Goal: Information Seeking & Learning: Learn about a topic

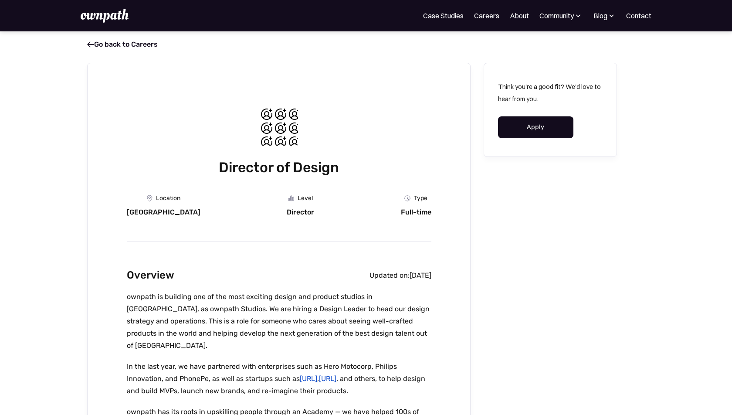
click at [277, 129] on div at bounding box center [279, 126] width 42 height 42
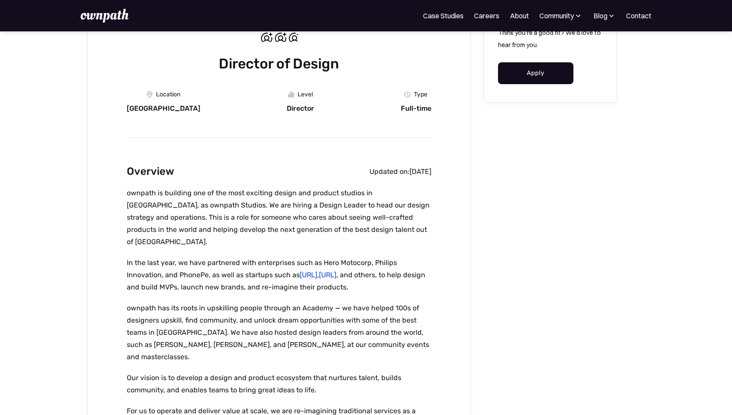
scroll to position [117, 0]
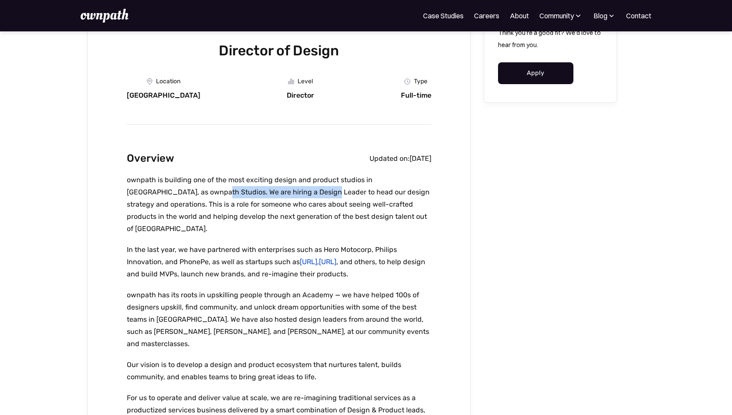
drag, startPoint x: 156, startPoint y: 192, endPoint x: 262, endPoint y: 190, distance: 106.3
click at [262, 190] on p "ownpath is building one of the most exciting design and product studios in [GEO…" at bounding box center [279, 204] width 305 height 61
copy p "We are hiring a Design Leader to h"
click at [262, 217] on p "ownpath is building one of the most exciting design and product studios in [GEO…" at bounding box center [279, 204] width 305 height 61
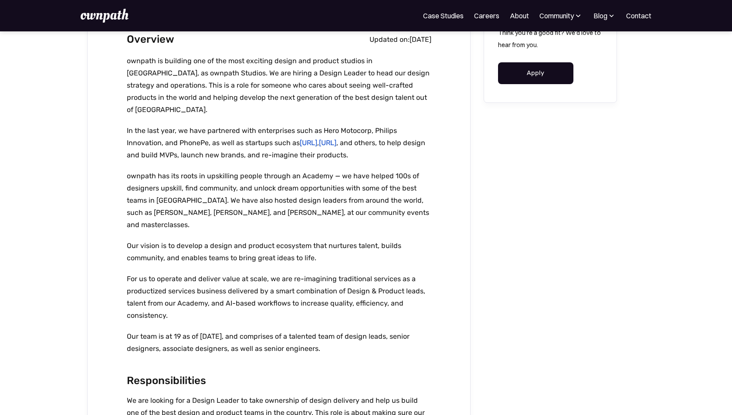
scroll to position [236, 0]
click at [262, 239] on p "Our vision is to develop a design and product ecosystem that nurtures talent, b…" at bounding box center [279, 251] width 305 height 24
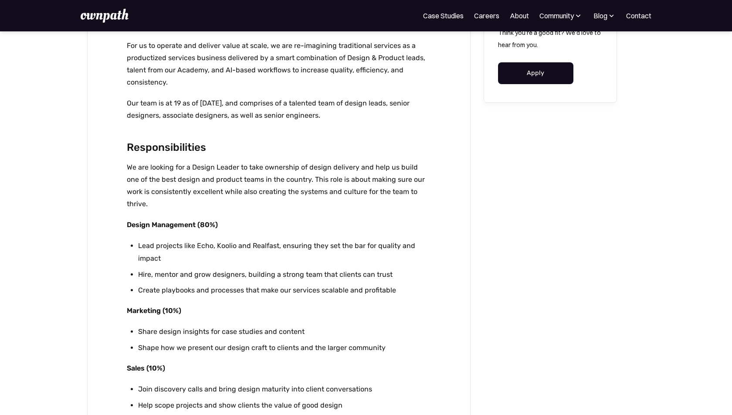
scroll to position [469, 0]
click at [231, 239] on li "Lead projects like Echo, Koolio and Realfast, ensuring they set the bar for qua…" at bounding box center [284, 251] width 293 height 25
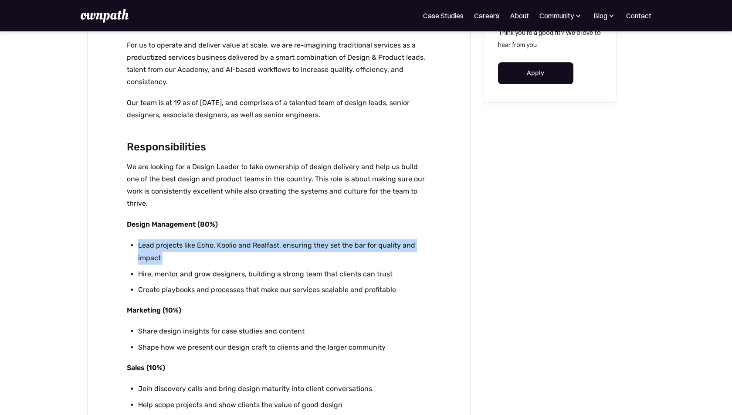
click at [231, 239] on li "Lead projects like Echo, Koolio and Realfast, ensuring they set the bar for qua…" at bounding box center [284, 251] width 293 height 25
copy li "Lead projects like Echo, Koolio and Realfast, ensuring they set the bar for qua…"
